Goal: Information Seeking & Learning: Learn about a topic

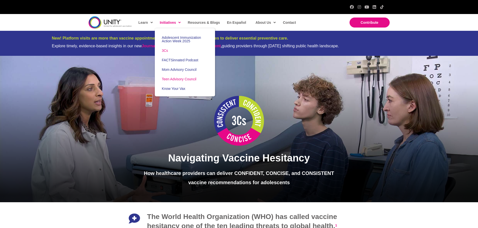
click at [196, 79] on span "Teen Advisory Council" at bounding box center [179, 79] width 35 height 4
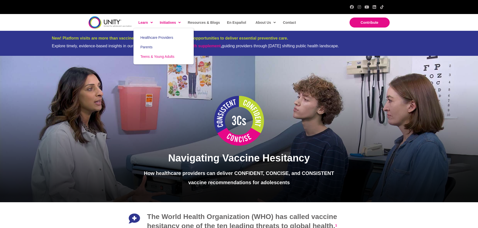
click at [154, 56] on span "Teens & Young Adults" at bounding box center [157, 57] width 34 height 4
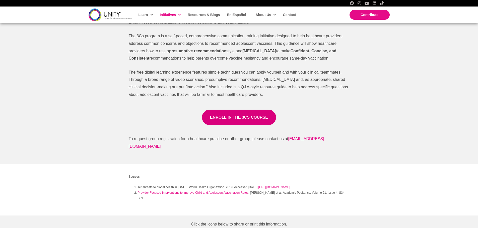
scroll to position [176, 0]
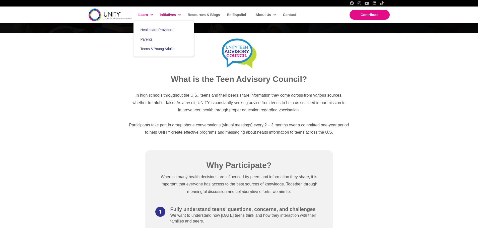
scroll to position [100, 0]
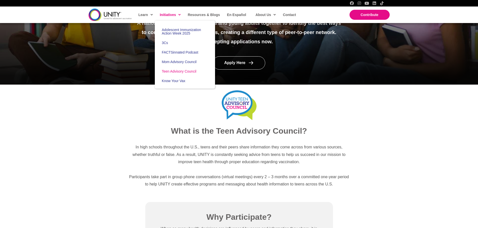
click at [175, 14] on span "Initiatives" at bounding box center [170, 15] width 21 height 8
